Goal: Task Accomplishment & Management: Use online tool/utility

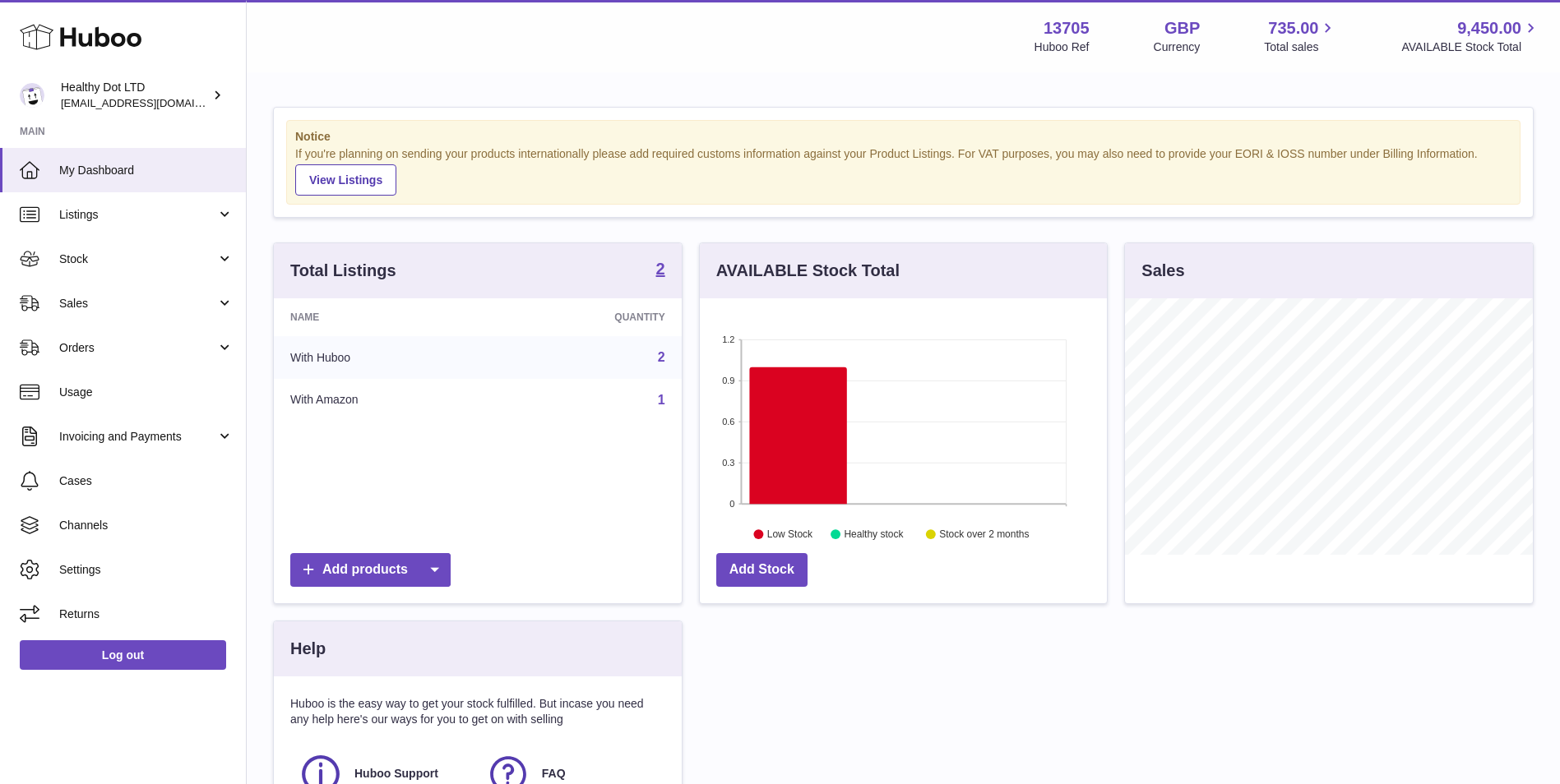
scroll to position [256, 407]
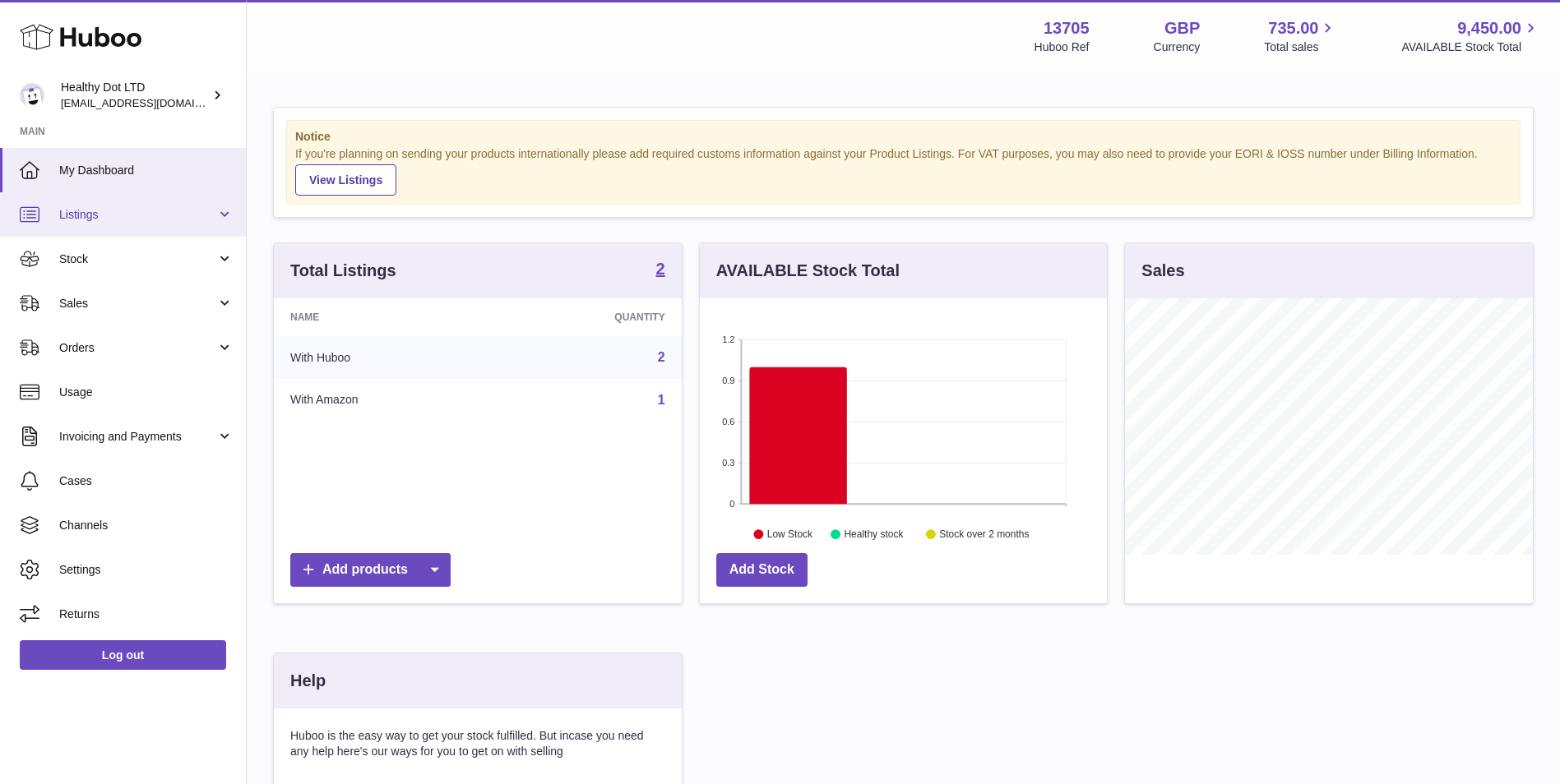
click at [118, 214] on span "Listings" at bounding box center [138, 215] width 157 height 15
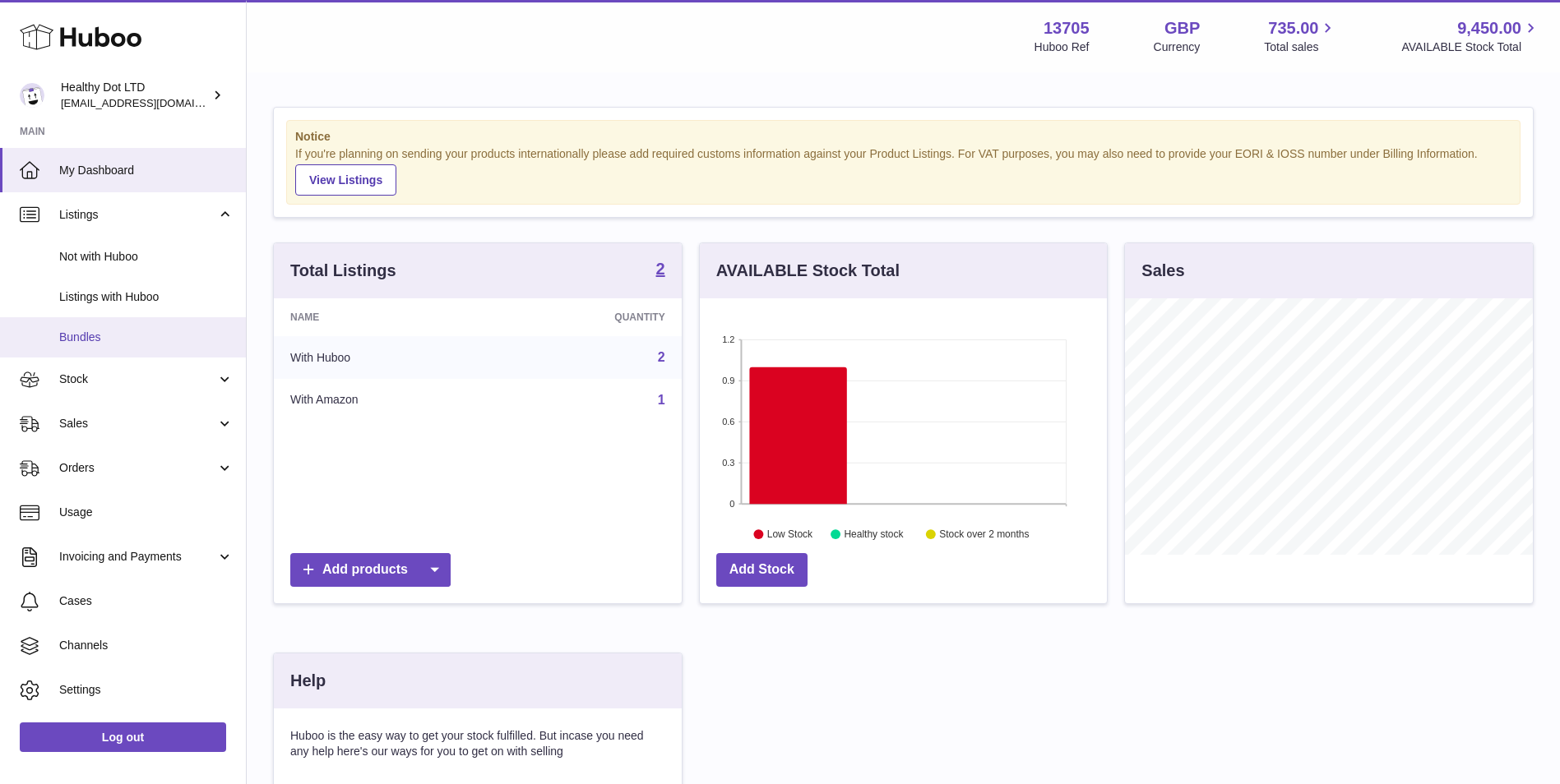
click at [115, 340] on span "Bundles" at bounding box center [146, 337] width 174 height 15
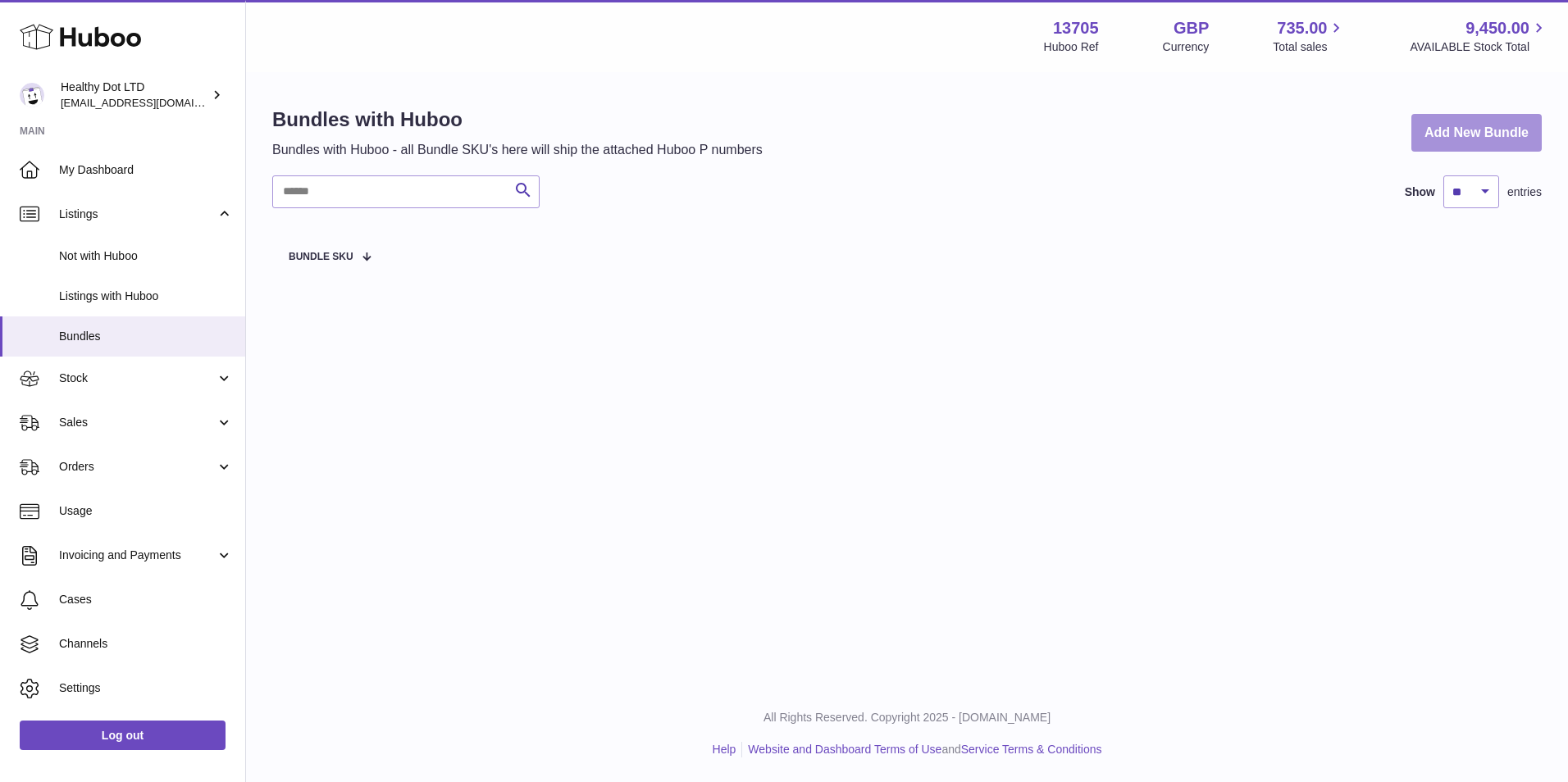
click at [1526, 132] on link "Add New Bundle" at bounding box center [1476, 133] width 131 height 39
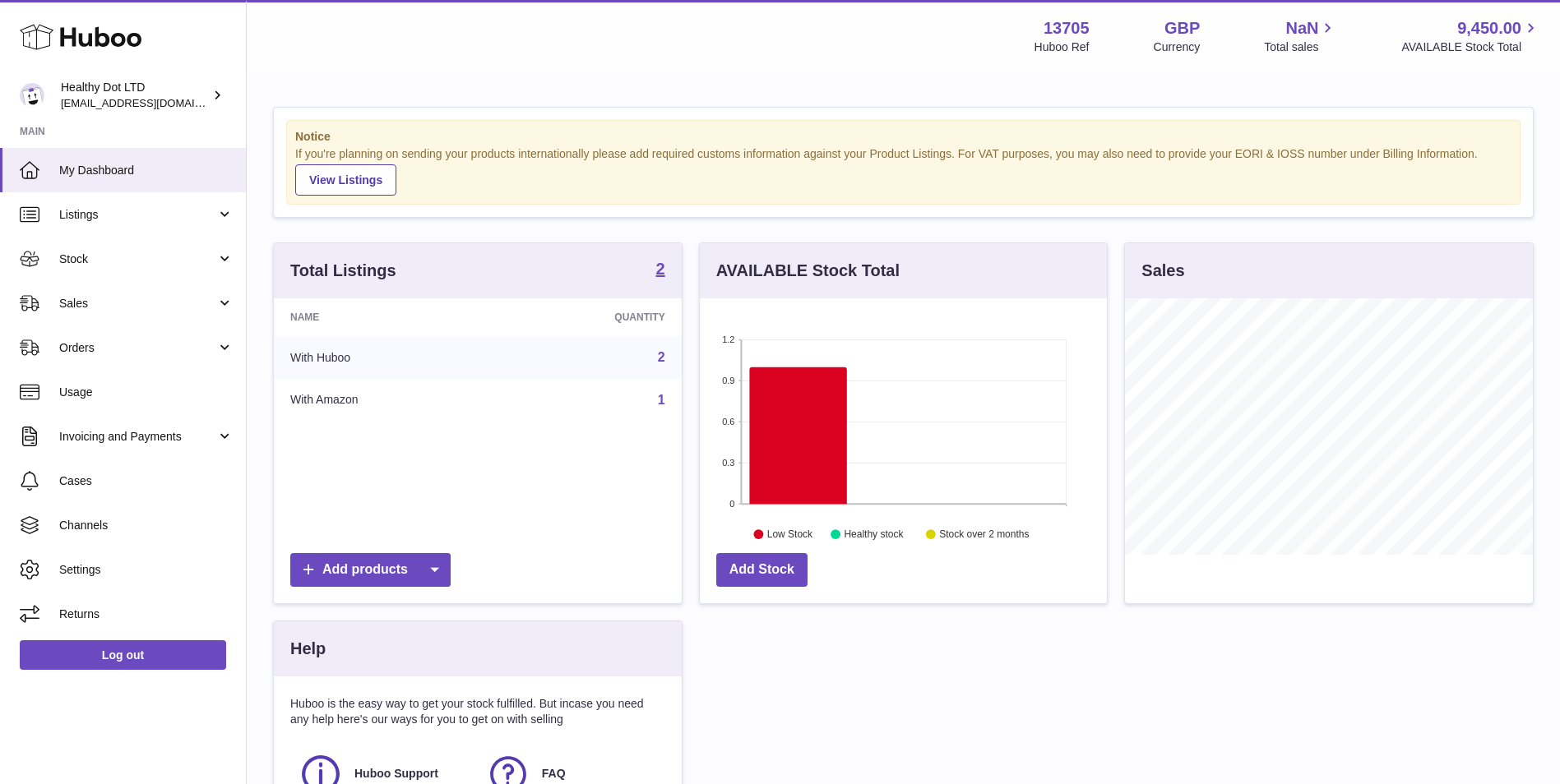
scroll to position [256, 407]
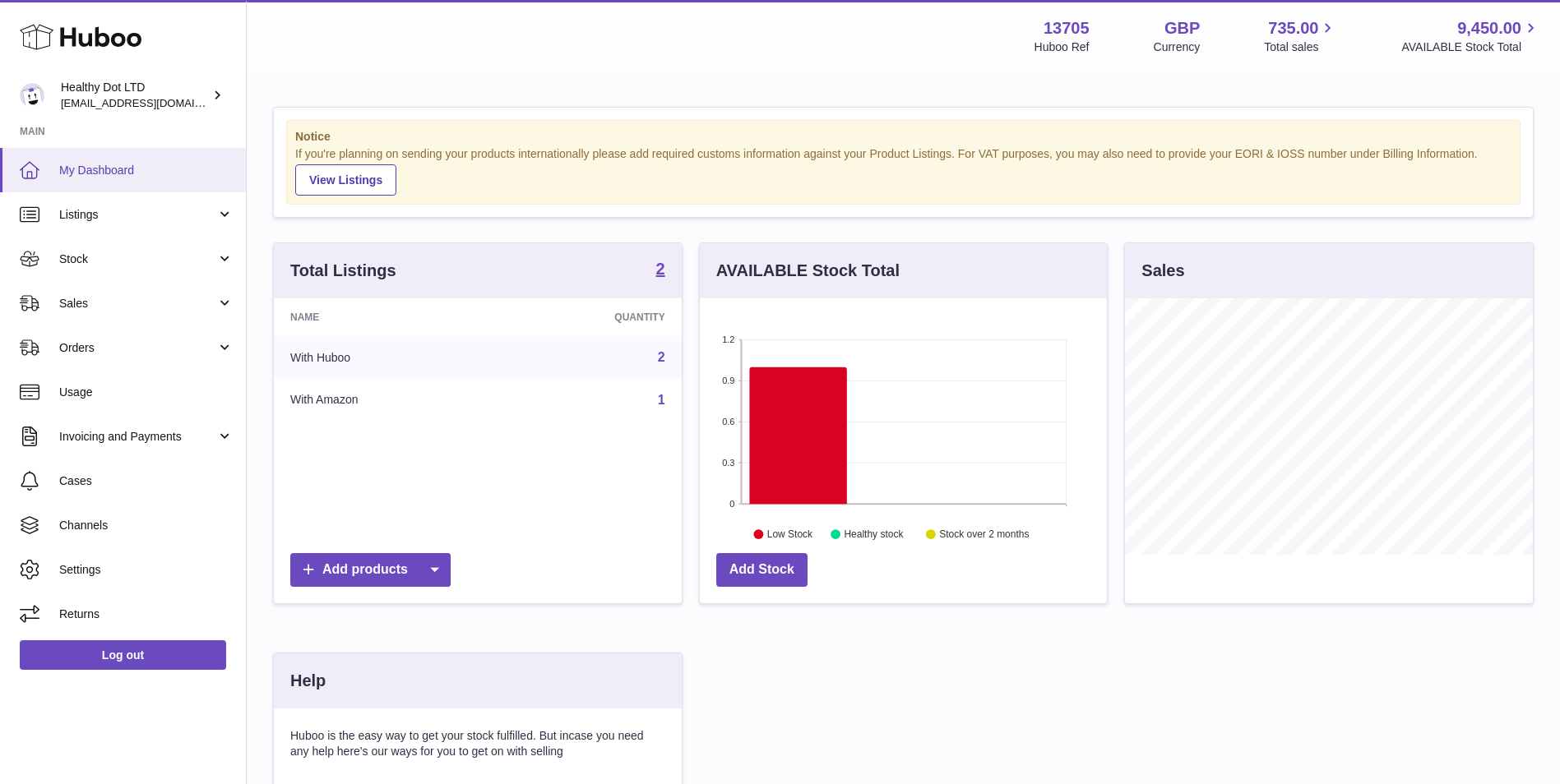
click at [88, 162] on link "My Dashboard" at bounding box center [123, 170] width 246 height 44
click at [96, 522] on span "Channels" at bounding box center [146, 525] width 174 height 15
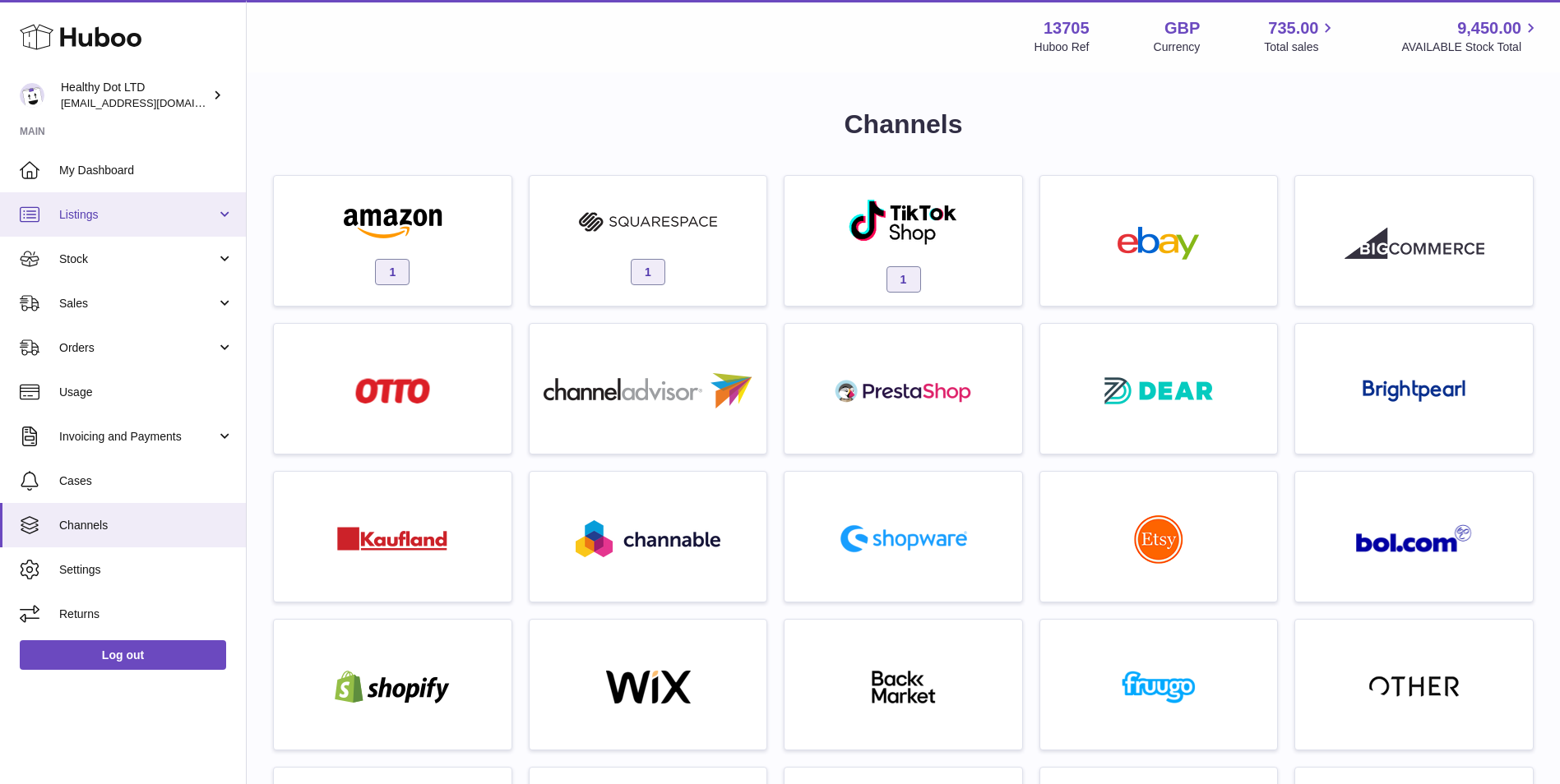
click at [92, 222] on span "Listings" at bounding box center [138, 215] width 157 height 15
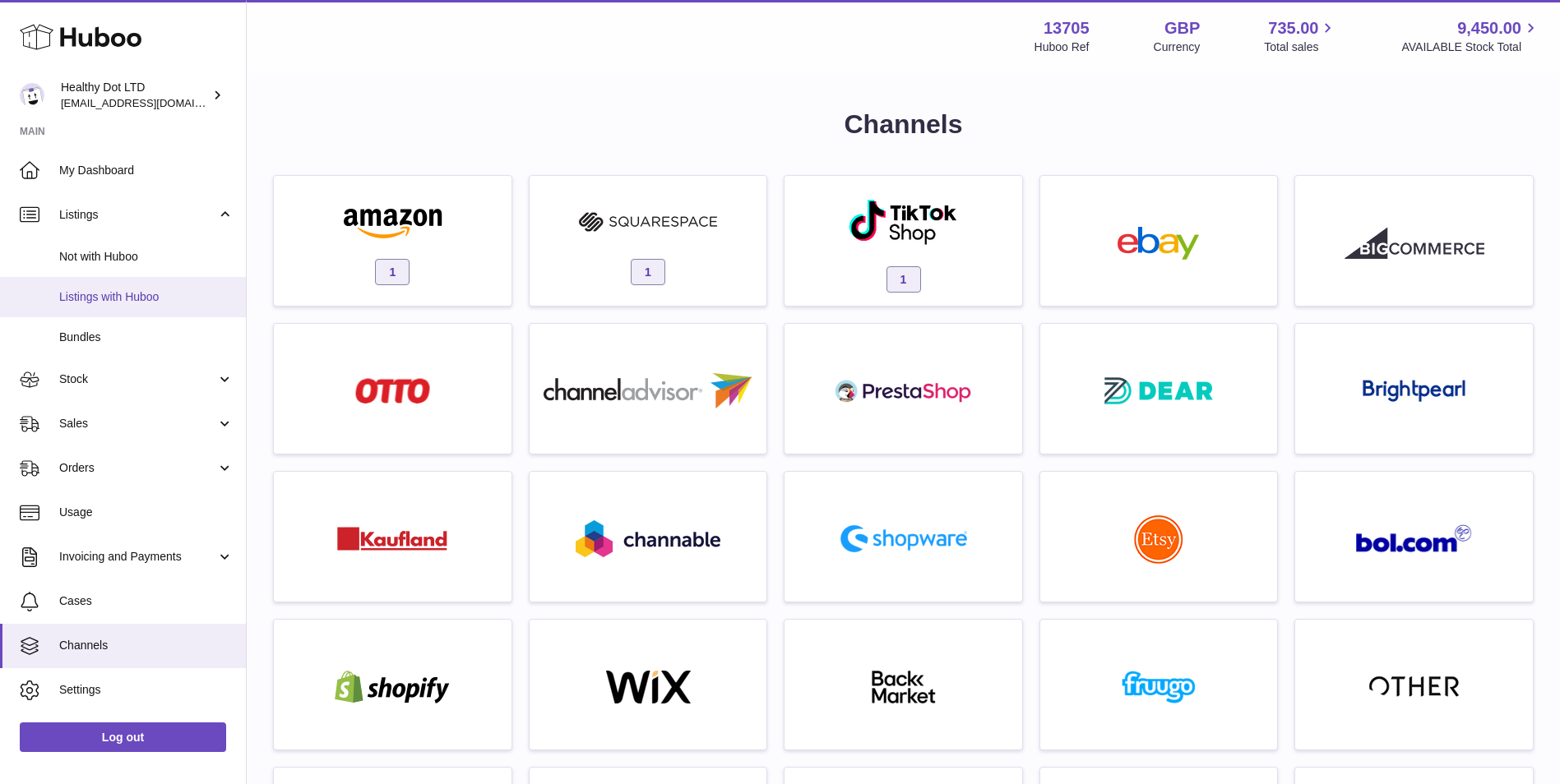
click at [103, 303] on span "Listings with Huboo" at bounding box center [146, 297] width 174 height 15
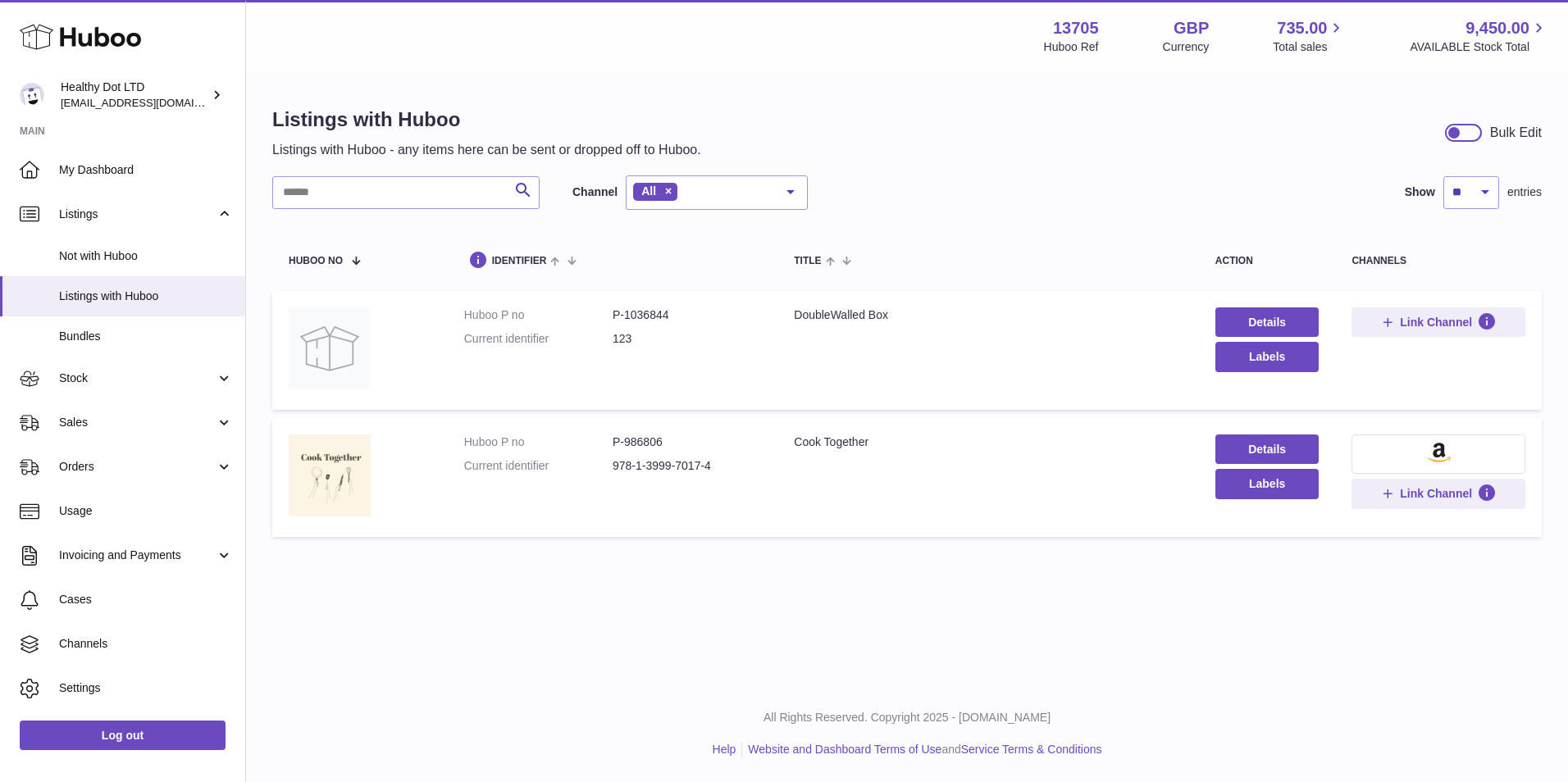
click at [652, 315] on dd "P-1036844" at bounding box center [687, 315] width 148 height 15
click at [652, 314] on dd "P-1036844" at bounding box center [687, 315] width 148 height 15
copy dd "1036844"
click at [645, 433] on td "Huboo P no P-986806 Current identifier 978-1-3999-7017-4" at bounding box center [613, 477] width 331 height 119
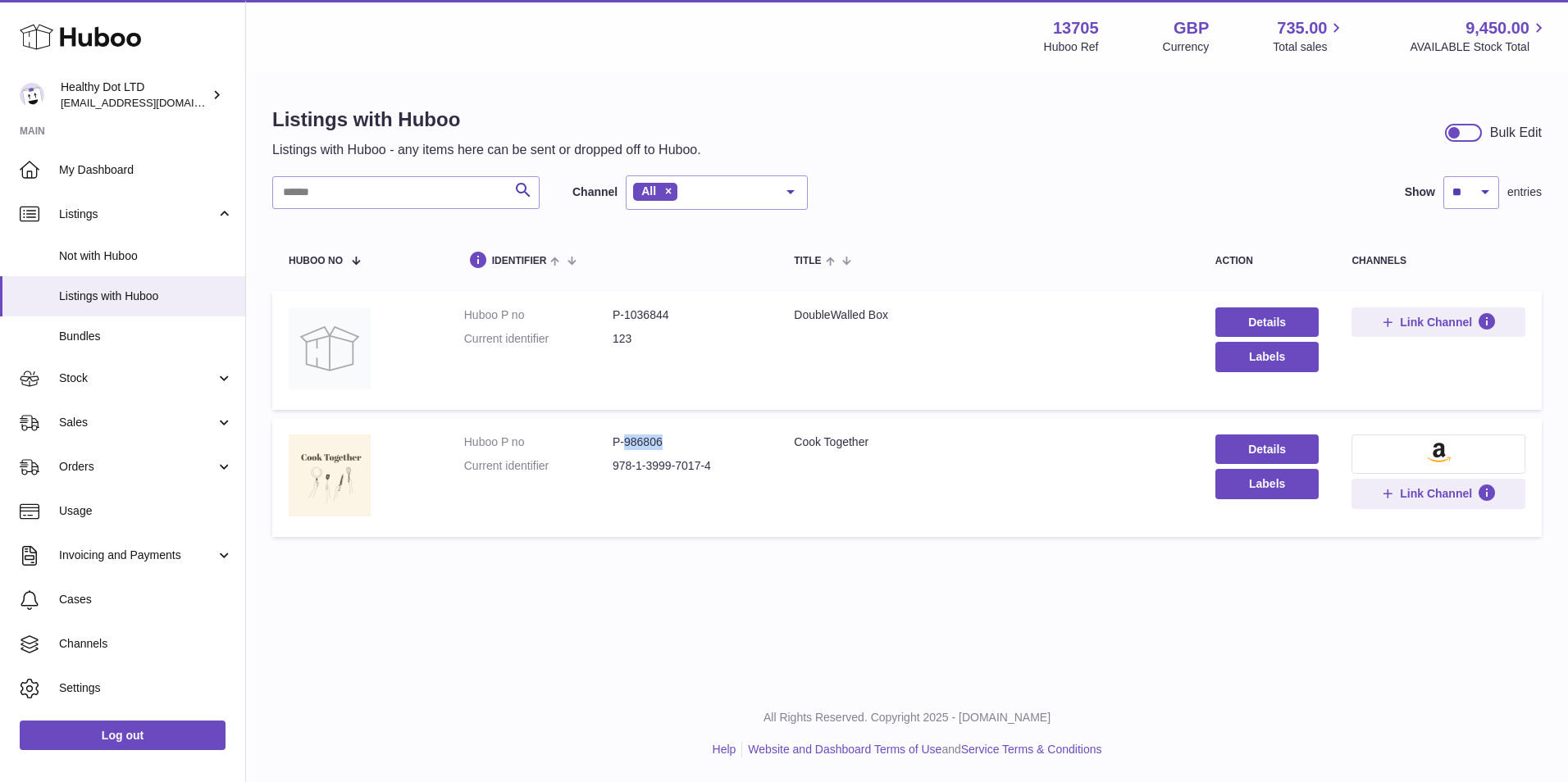
copy dd "986806"
